Goal: Find specific page/section

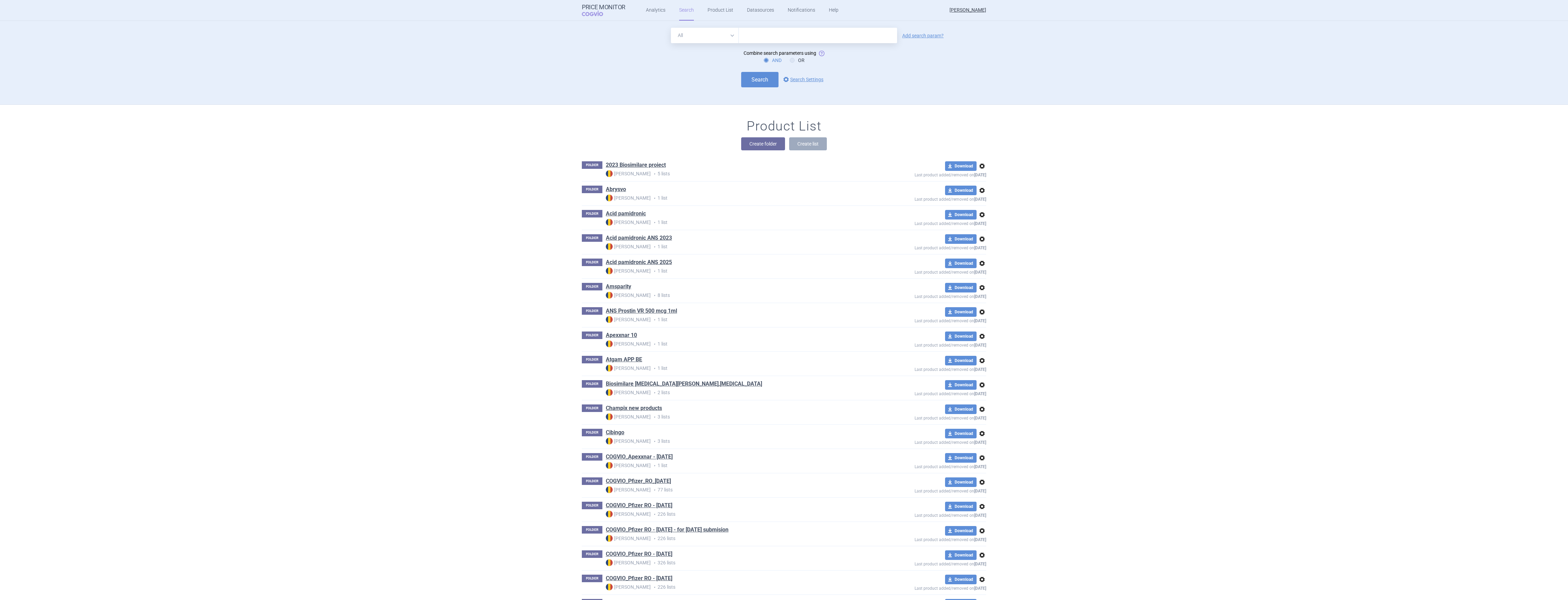
click at [775, 39] on input "text" at bounding box center [817, 35] width 158 height 15
type input "hympavzi"
click at [920, 35] on link "Add search param?" at bounding box center [923, 35] width 42 height 5
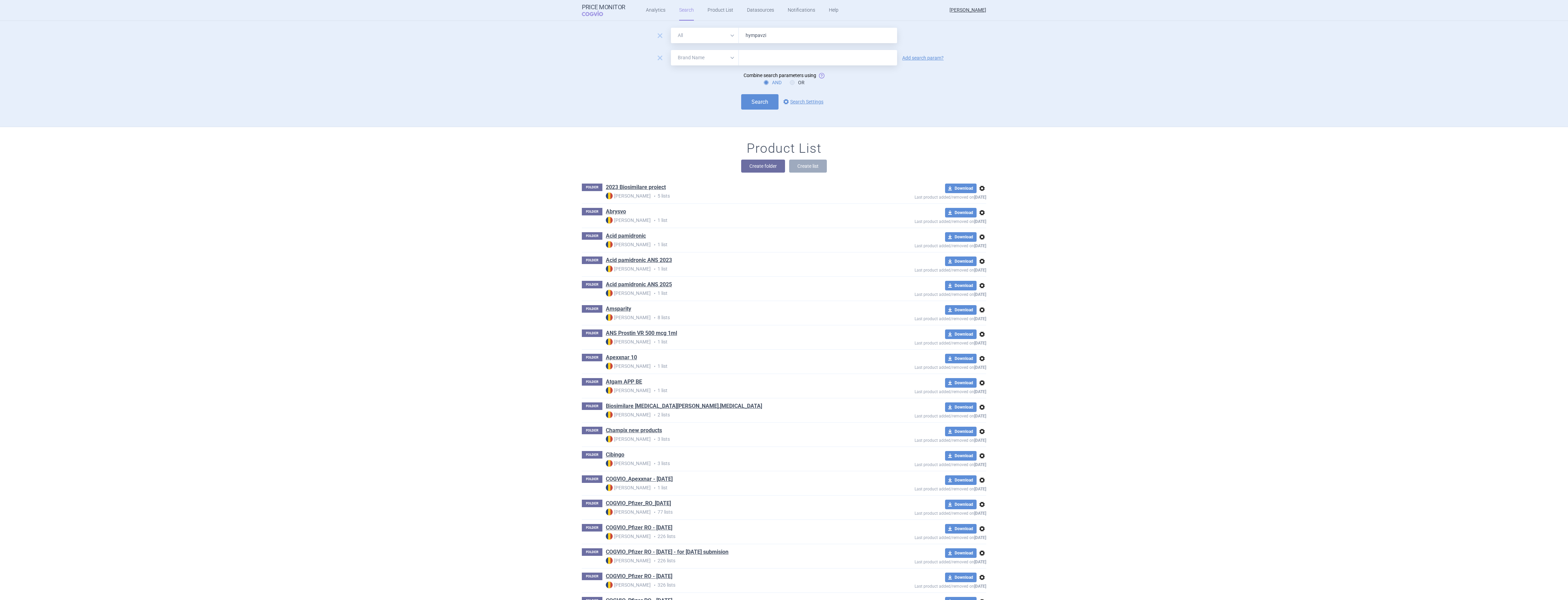
click at [728, 57] on select "All Brand Name ATC Company Active Substance Country Newer than" at bounding box center [705, 57] width 68 height 15
select select "mah"
click at [671, 50] on select "All Brand Name ATC Company Active Substance Country Newer than" at bounding box center [705, 57] width 68 height 15
click at [753, 58] on input "text" at bounding box center [817, 57] width 158 height 15
type input "pfizer"
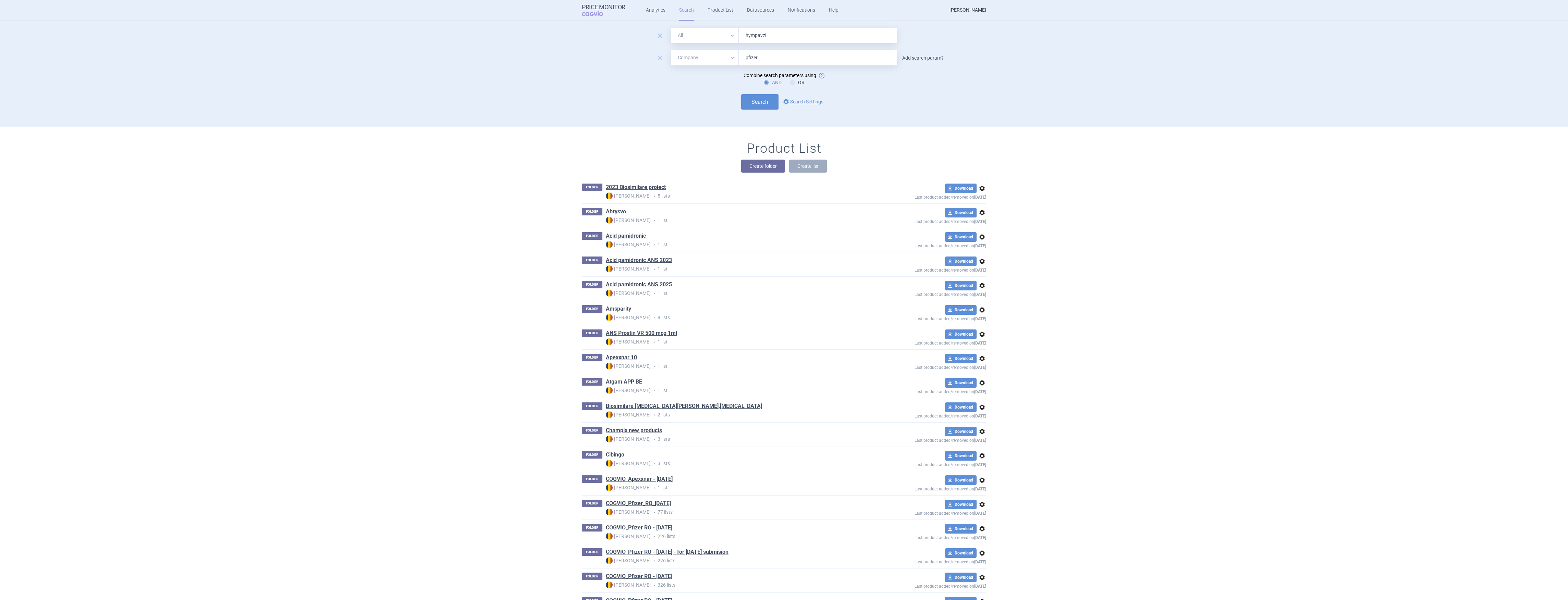
click at [920, 58] on link "Add search param?" at bounding box center [923, 58] width 42 height 5
select select "brandName"
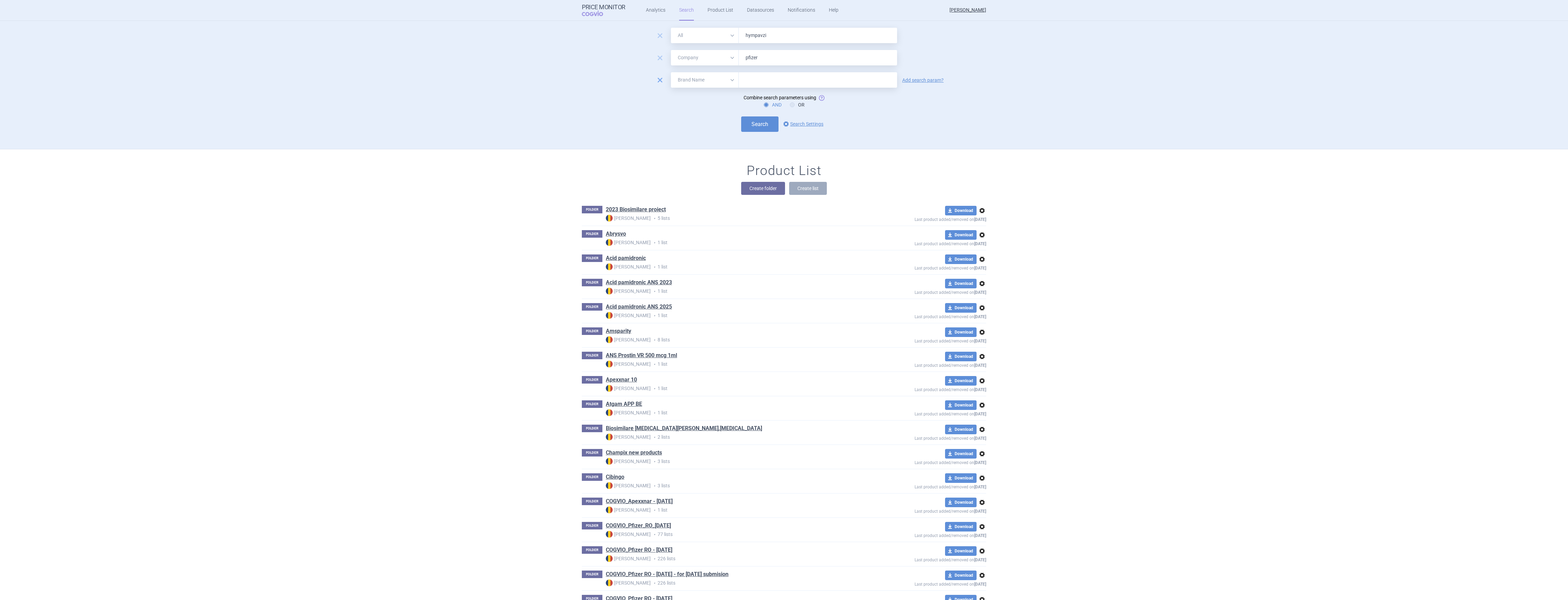
click at [658, 80] on span "remove" at bounding box center [660, 81] width 10 height 10
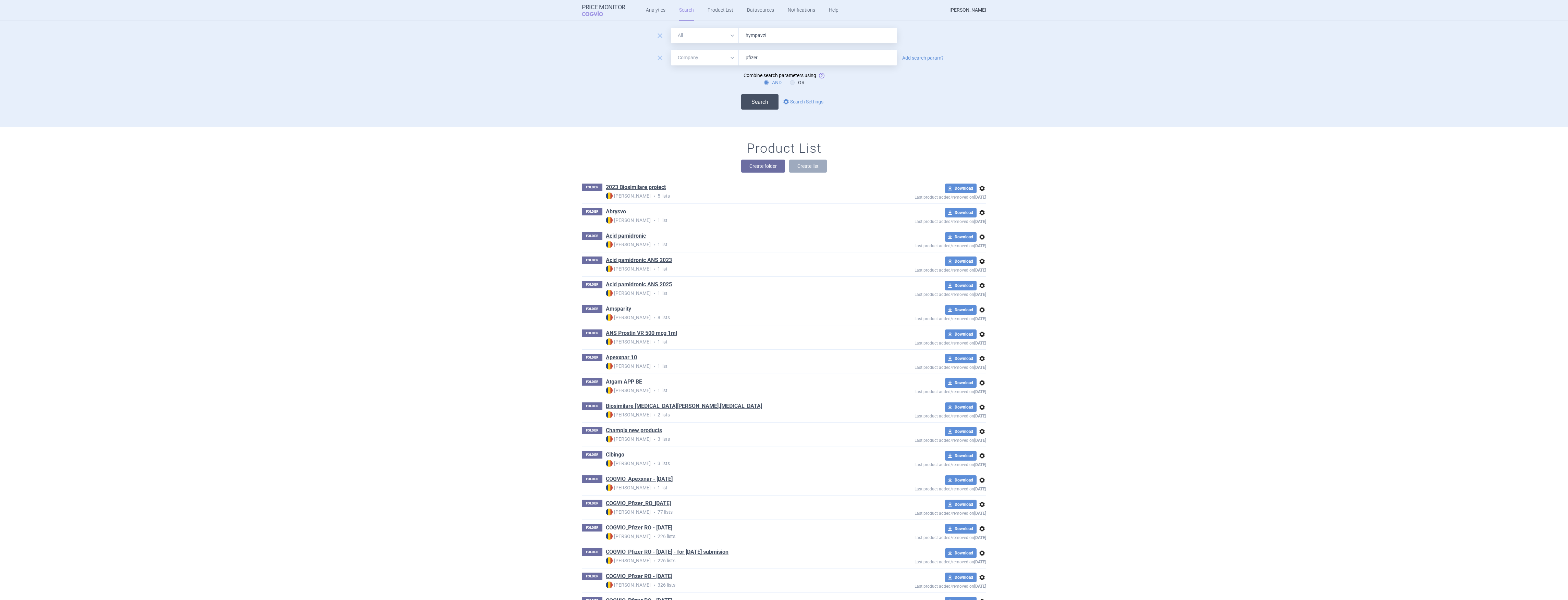
click at [757, 100] on button "Search" at bounding box center [759, 102] width 37 height 15
select select "mah"
